Goal: Transaction & Acquisition: Purchase product/service

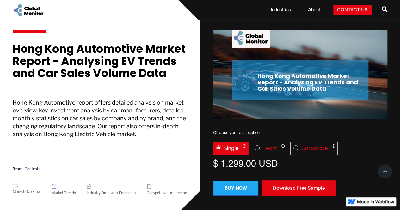
click at [66, 86] on h1 "Hong Kong Automotive Market Report - Analysing EV Trends and Car Sales Volume D…" at bounding box center [100, 64] width 174 height 43
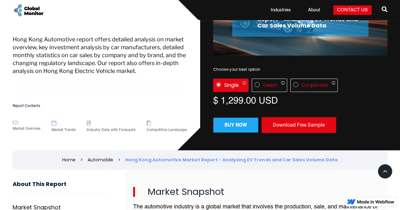
scroll to position [221, 0]
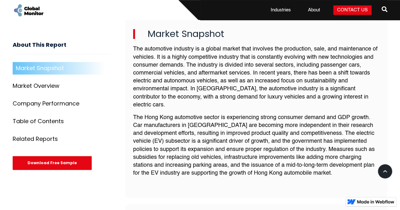
click at [187, 122] on p "The Hong Kong automotive sector is experiencing strong consumer demand and GDP …" at bounding box center [256, 146] width 247 height 64
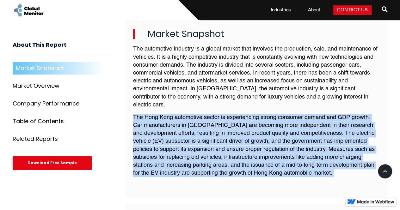
click at [187, 122] on p "The Hong Kong automotive sector is experiencing strong consumer demand and GDP …" at bounding box center [256, 146] width 247 height 64
click at [212, 119] on p "The Hong Kong automotive sector is experiencing strong consumer demand and GDP …" at bounding box center [256, 146] width 247 height 64
click at [215, 125] on p "The Hong Kong automotive sector is experiencing strong consumer demand and GDP …" at bounding box center [256, 146] width 247 height 64
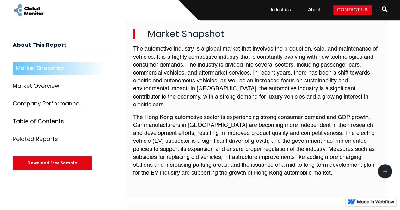
click at [206, 127] on p "The Hong Kong automotive sector is experiencing strong consumer demand and GDP …" at bounding box center [256, 146] width 247 height 64
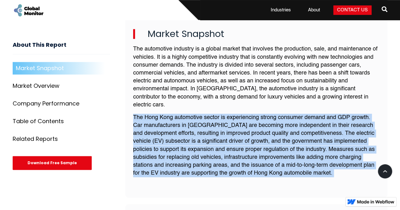
click at [206, 127] on p "The Hong Kong automotive sector is experiencing strong consumer demand and GDP …" at bounding box center [256, 146] width 247 height 64
click at [213, 127] on p "The Hong Kong automotive sector is experiencing strong consumer demand and GDP …" at bounding box center [256, 146] width 247 height 64
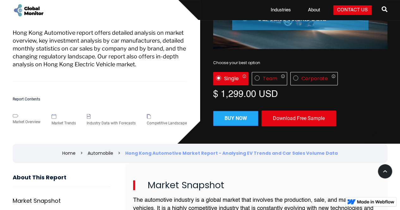
scroll to position [196, 0]
